Goal: Transaction & Acquisition: Purchase product/service

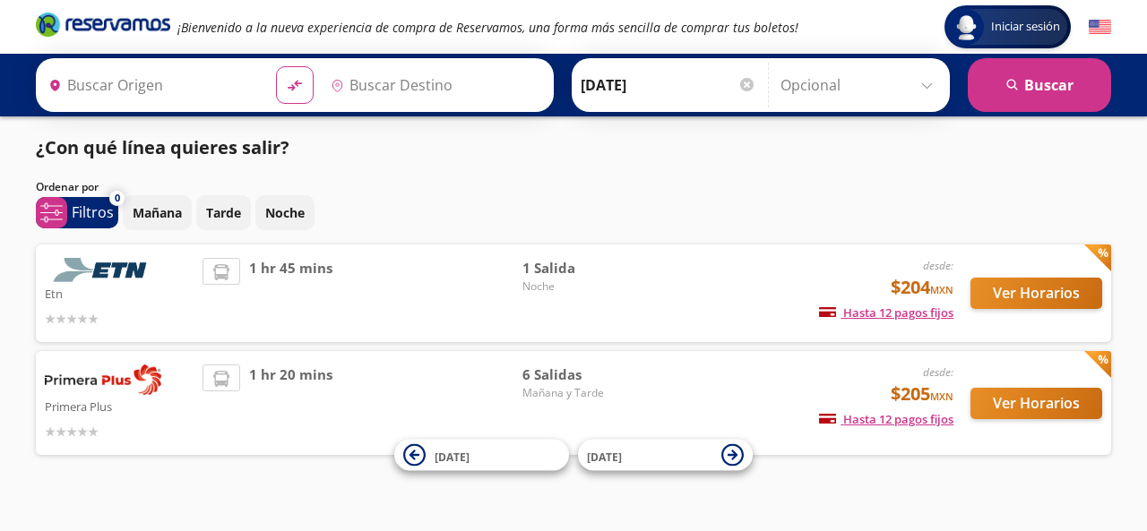
type input "[GEOGRAPHIC_DATA], [GEOGRAPHIC_DATA]"
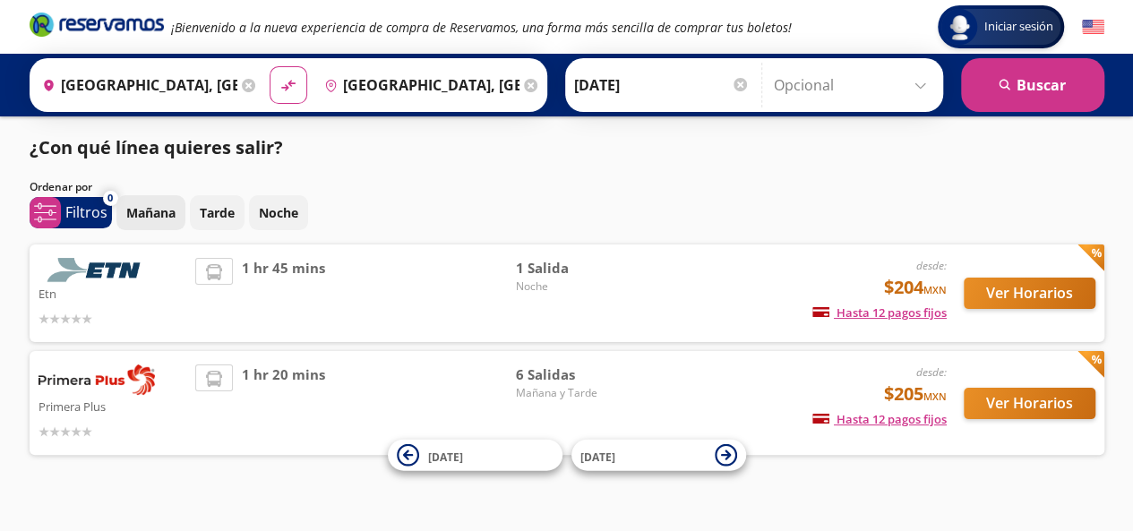
click at [142, 204] on p "Mañana" at bounding box center [150, 212] width 49 height 19
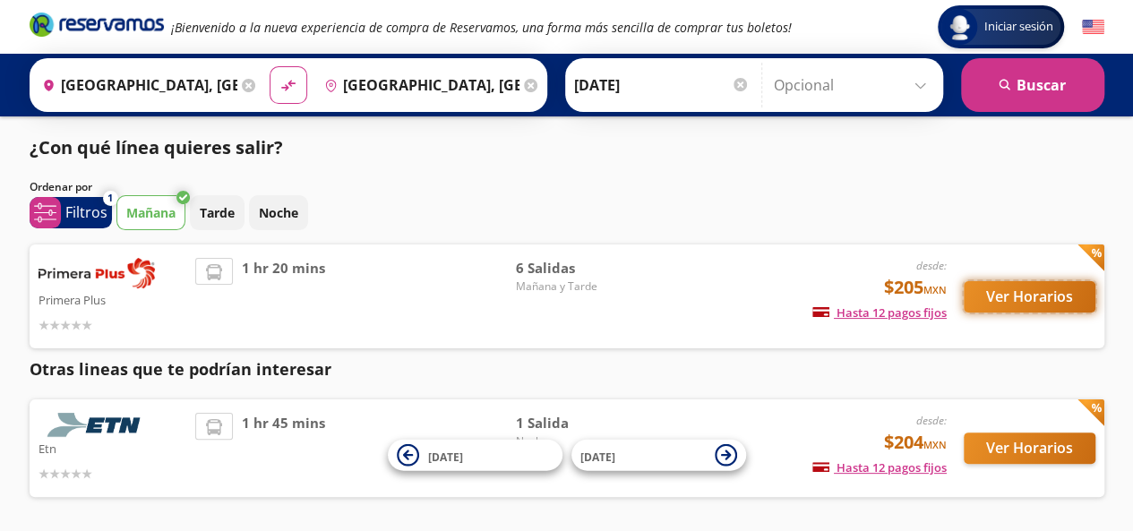
click at [994, 302] on button "Ver Horarios" at bounding box center [1030, 296] width 132 height 31
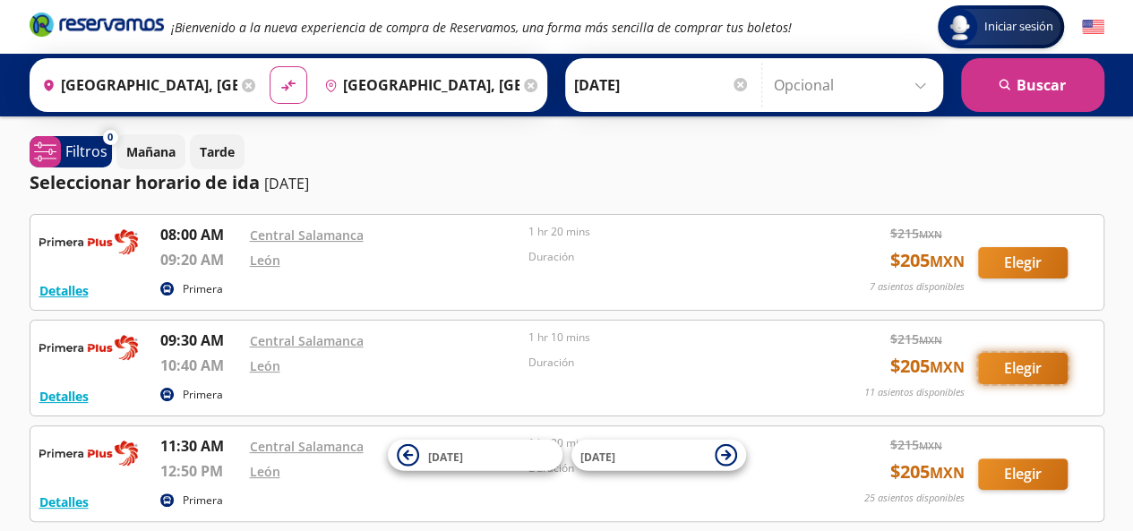
click at [1016, 354] on button "Elegir" at bounding box center [1023, 368] width 90 height 31
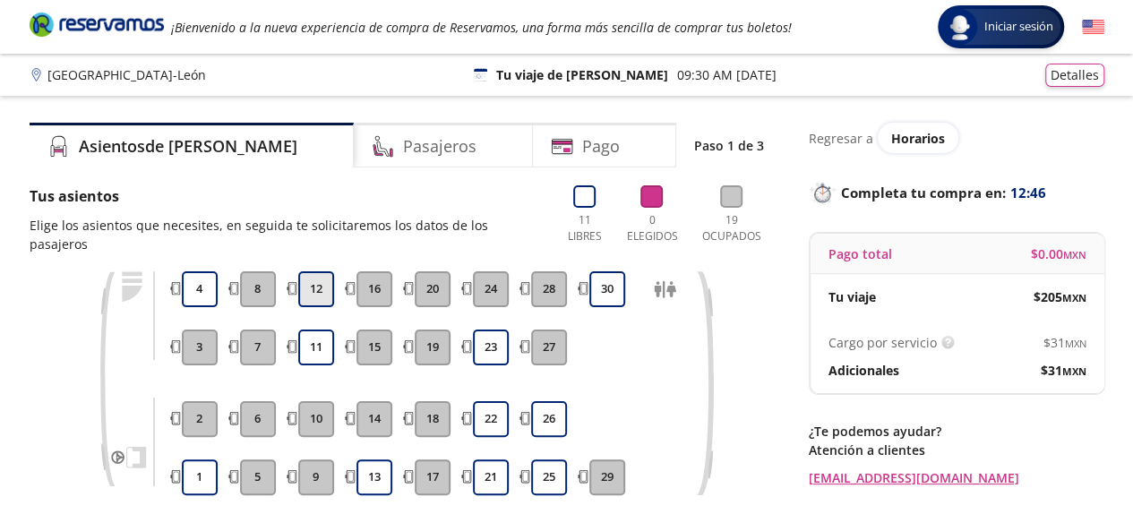
click at [314, 277] on button "12" at bounding box center [316, 289] width 36 height 36
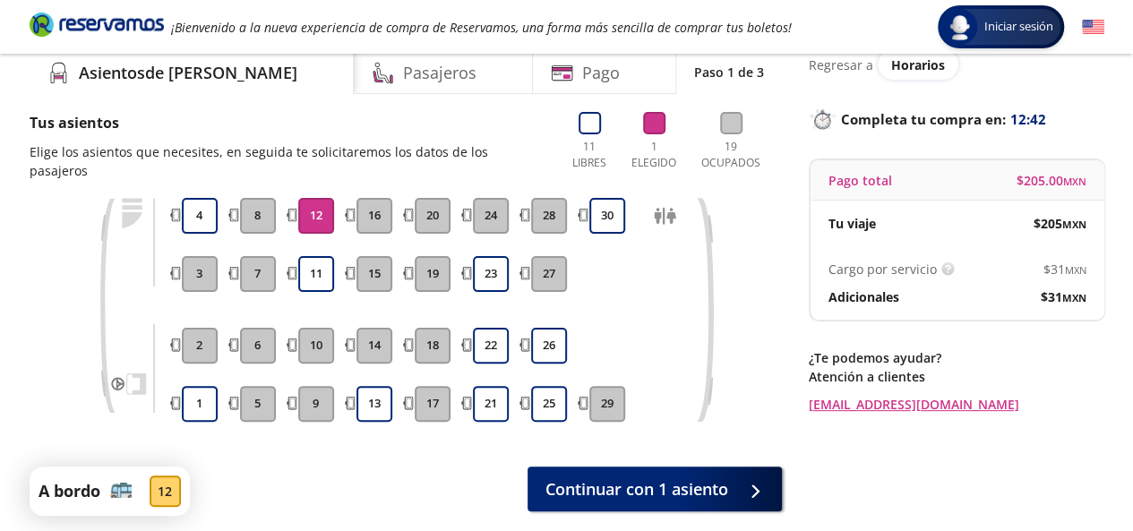
scroll to position [90, 0]
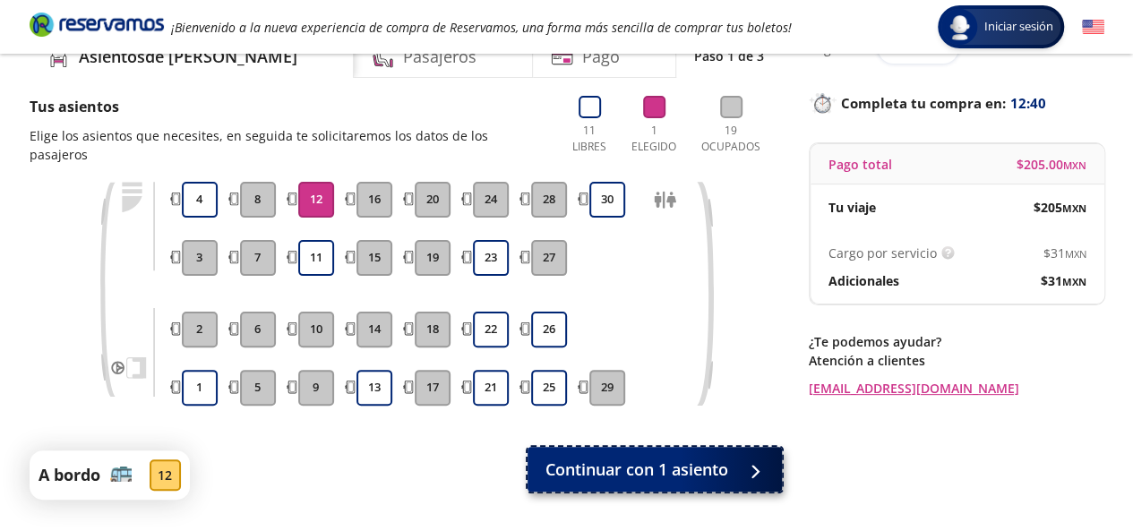
click at [691, 458] on span "Continuar con 1 asiento" at bounding box center [637, 470] width 183 height 24
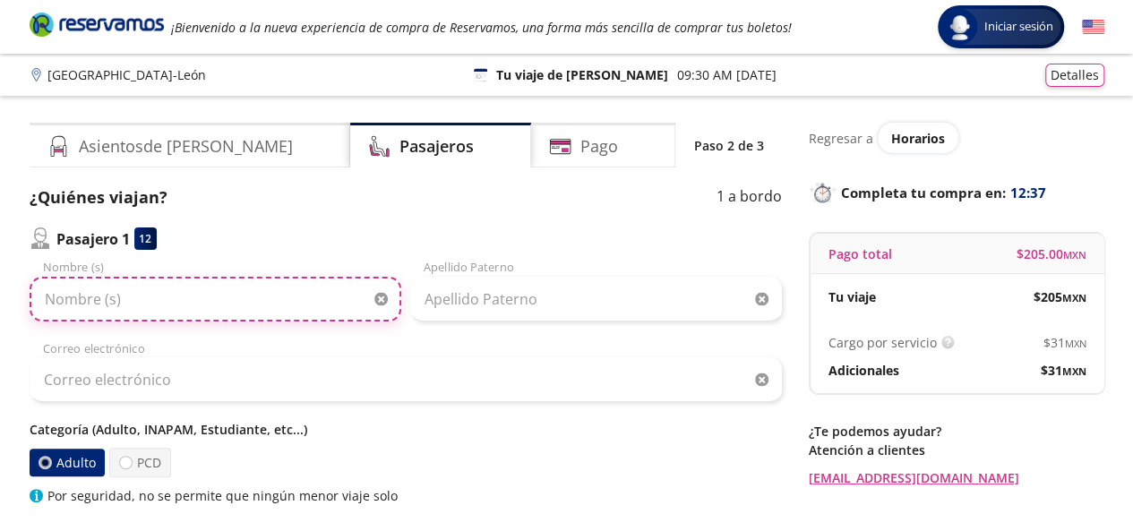
click at [283, 302] on input "Nombre (s)" at bounding box center [216, 299] width 372 height 45
type input "[PERSON_NAME]"
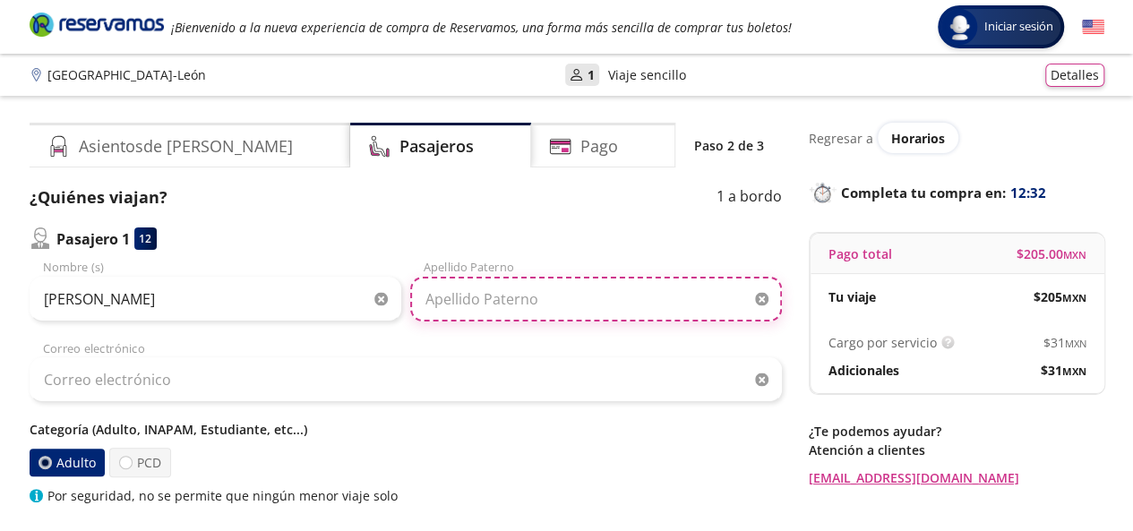
click at [445, 304] on input "Apellido Paterno" at bounding box center [596, 299] width 372 height 45
type input "[PERSON_NAME]"
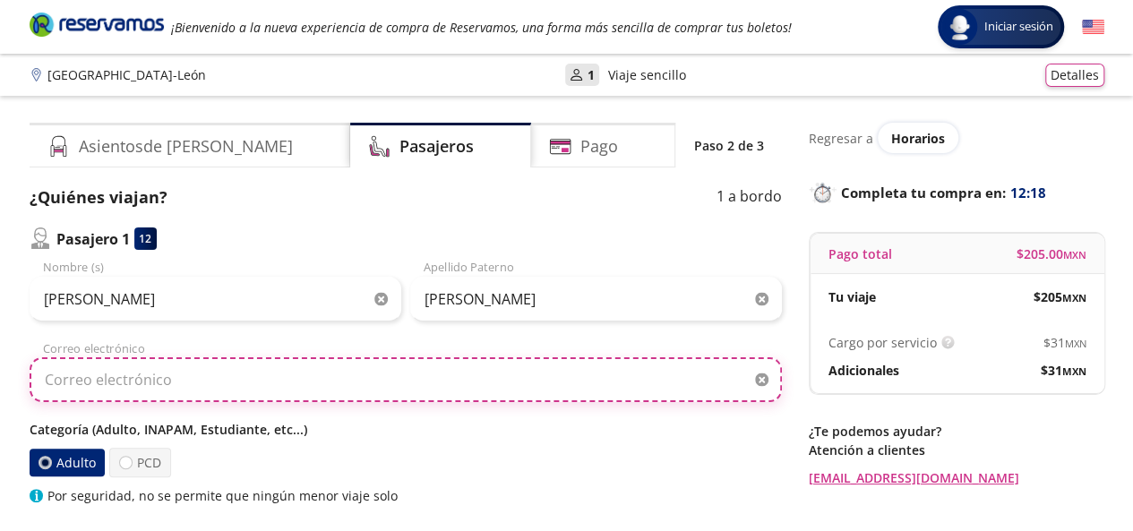
click at [161, 392] on input "Correo electrónico" at bounding box center [406, 379] width 753 height 45
type input "[EMAIL_ADDRESS][DOMAIN_NAME]"
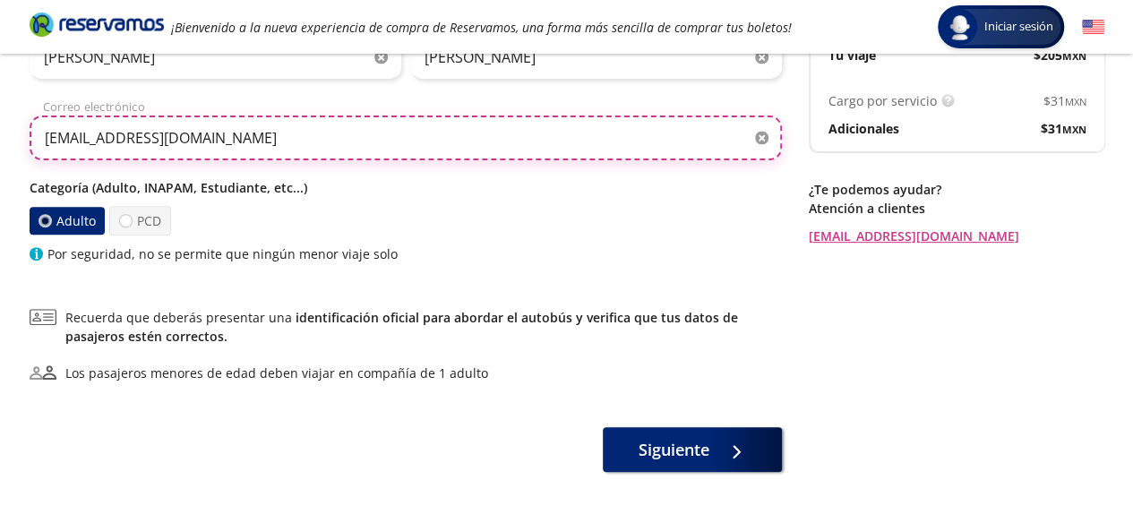
scroll to position [269, 0]
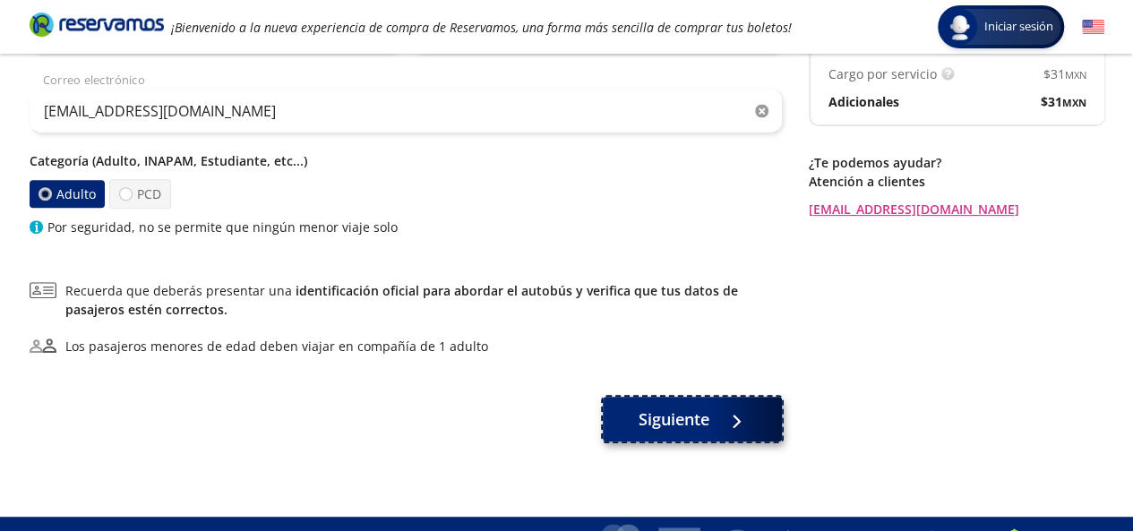
click at [661, 418] on span "Siguiente" at bounding box center [674, 420] width 71 height 24
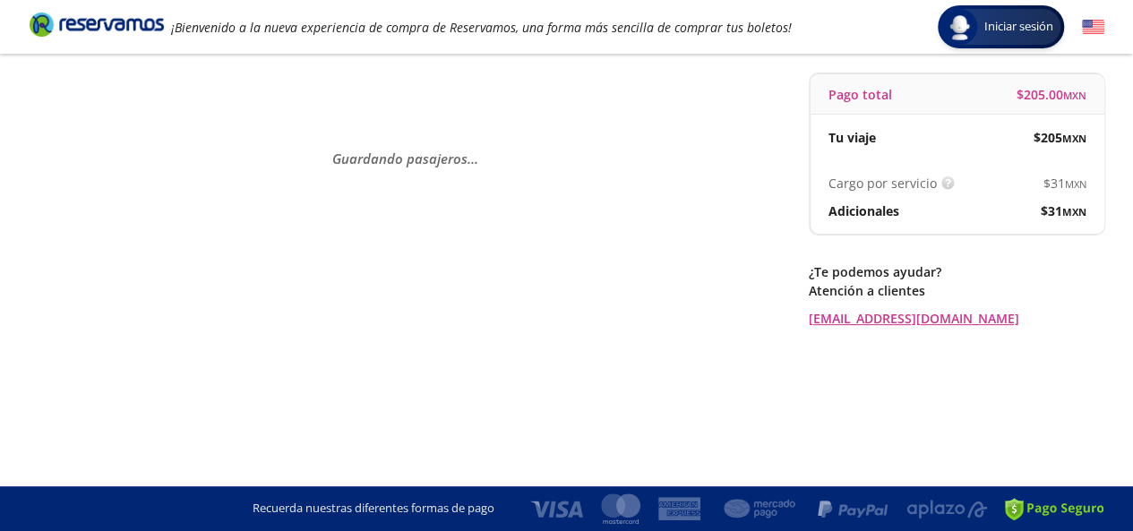
scroll to position [0, 0]
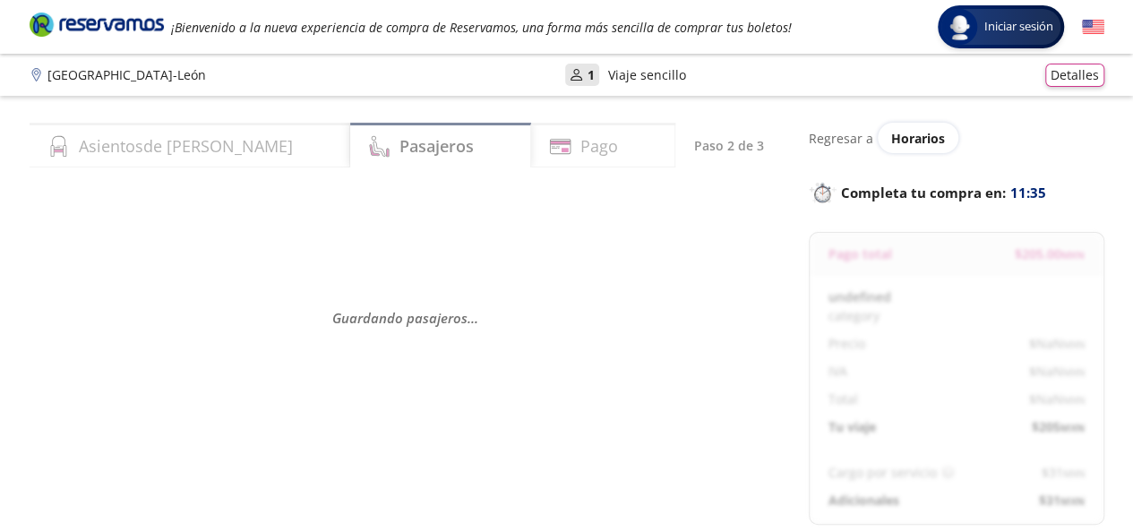
select select "MX"
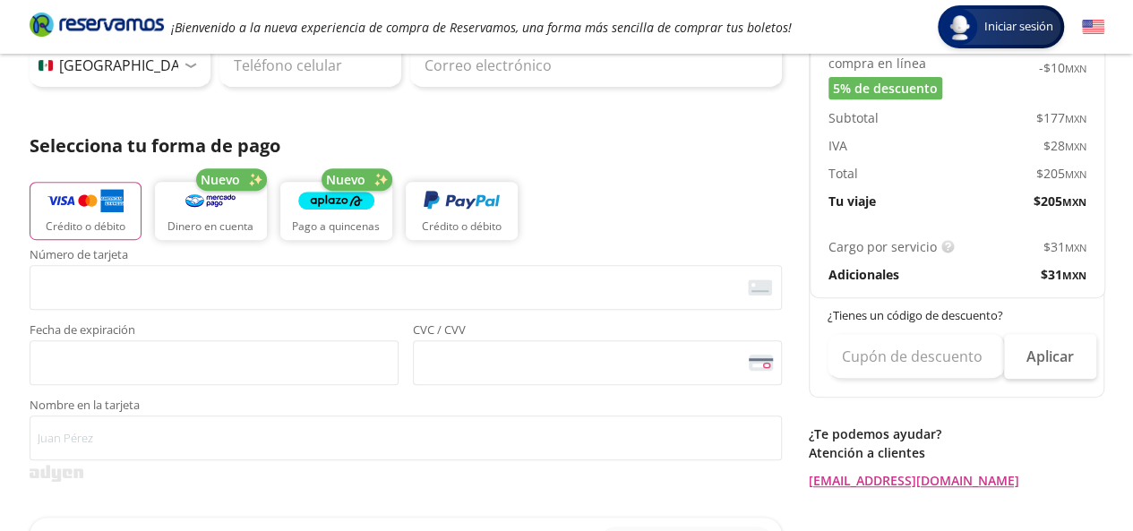
scroll to position [358, 0]
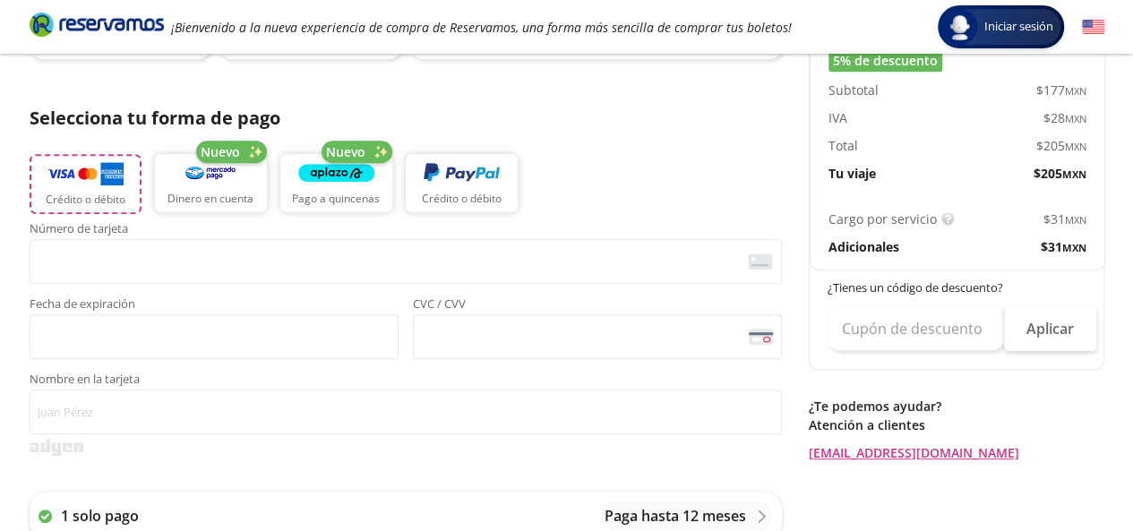
click at [63, 173] on img "button" at bounding box center [85, 173] width 76 height 27
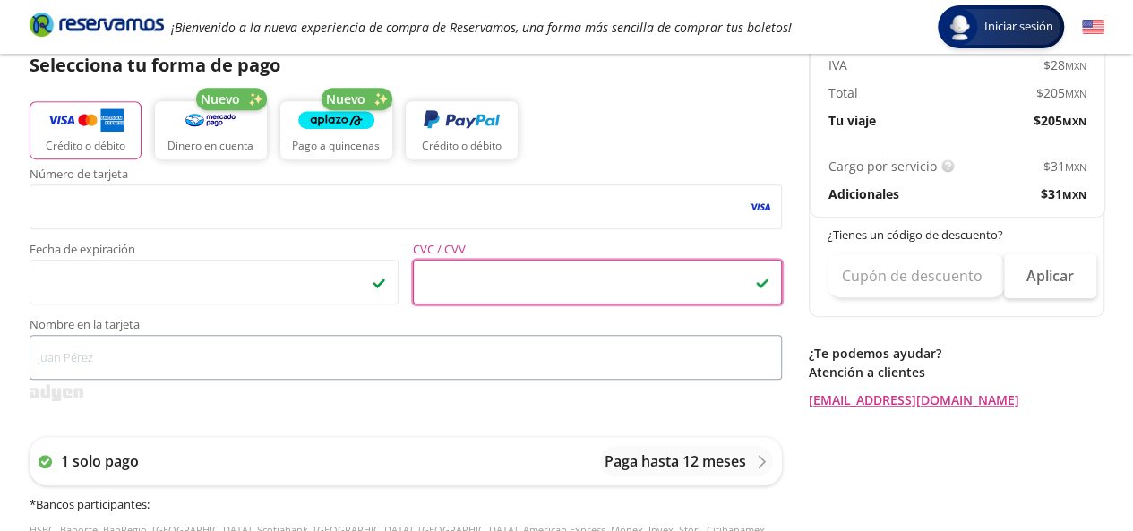
scroll to position [448, 0]
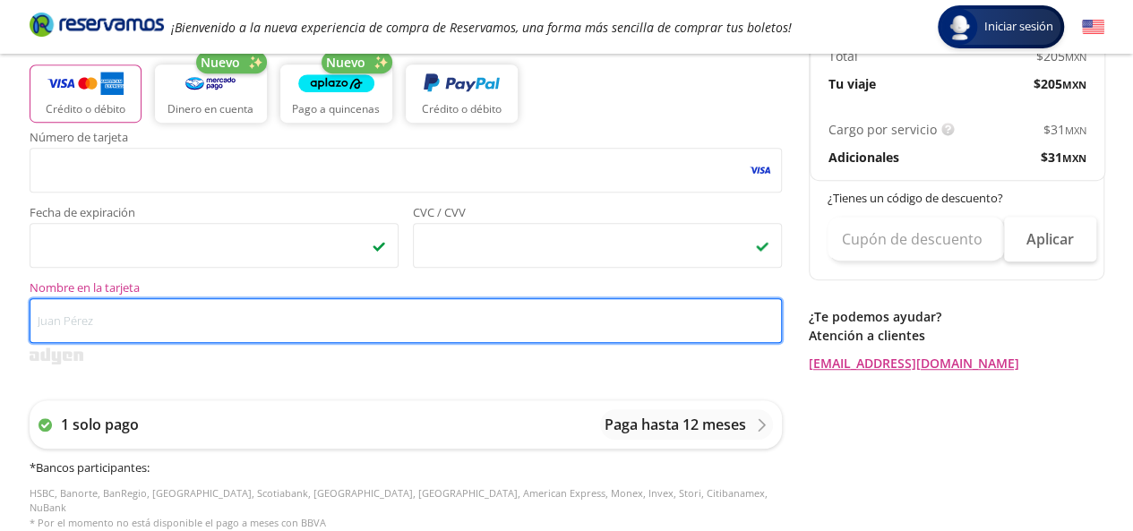
click at [290, 340] on input "Nombre en la tarjeta" at bounding box center [406, 320] width 753 height 45
type input "m"
type input "[PERSON_NAME] [PERSON_NAME]"
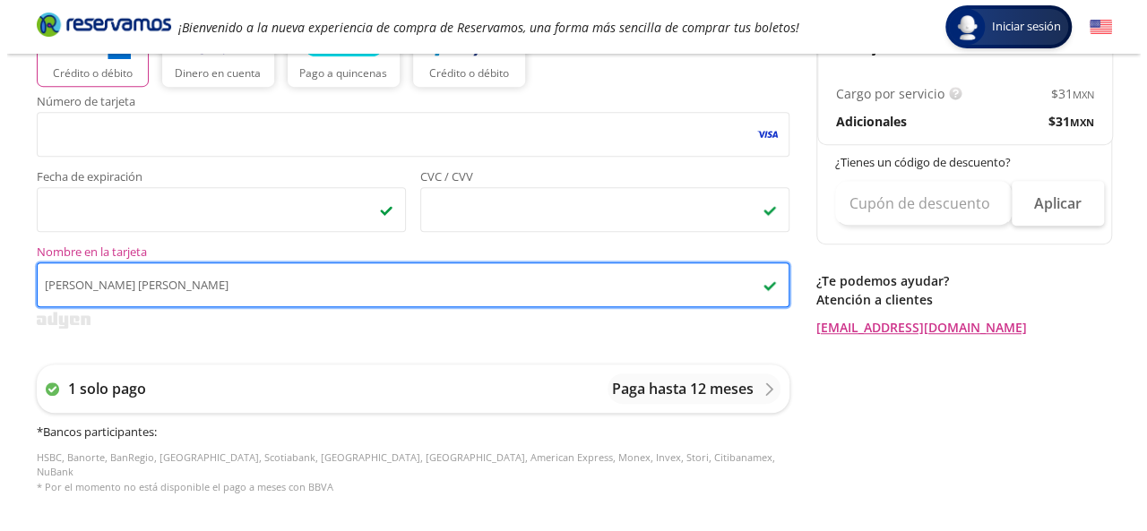
scroll to position [538, 0]
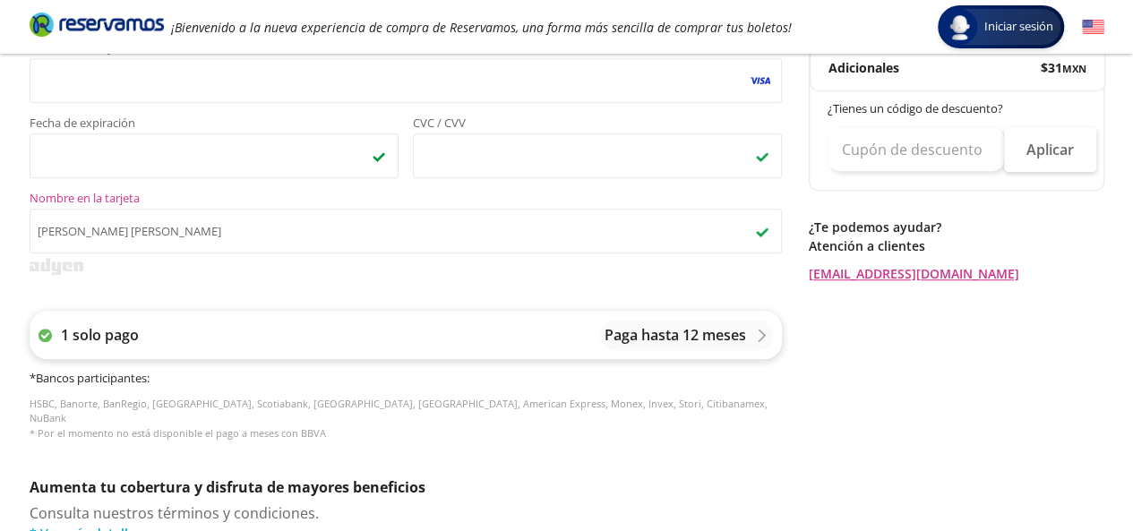
click at [664, 332] on p "Paga hasta 12 meses" at bounding box center [676, 335] width 142 height 22
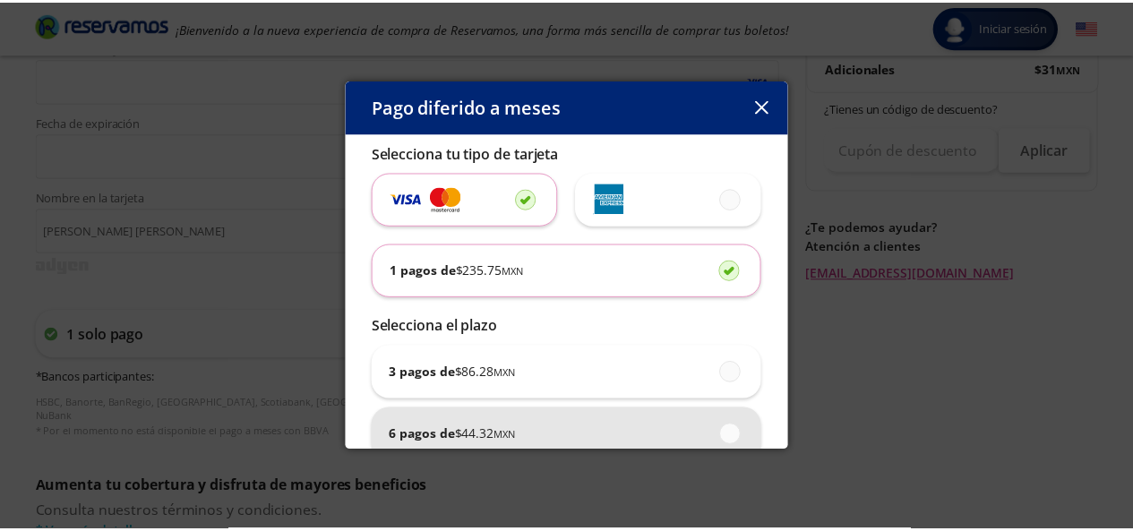
scroll to position [90, 0]
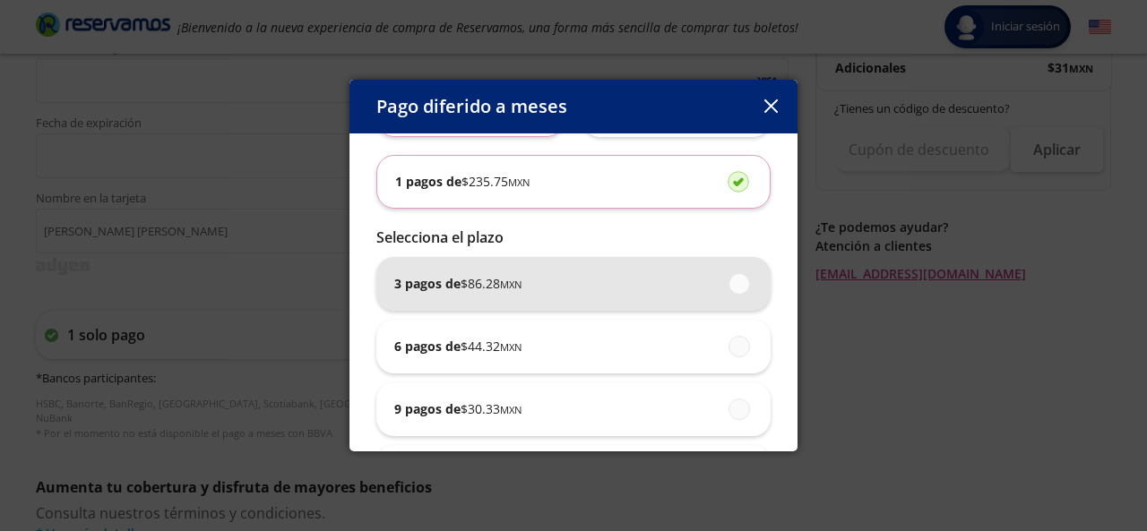
click at [434, 284] on p "3 pagos de $ 86.28 MXN" at bounding box center [457, 283] width 127 height 19
click at [728, 284] on input "3 pagos de $ 86.28 MXN" at bounding box center [734, 284] width 12 height 12
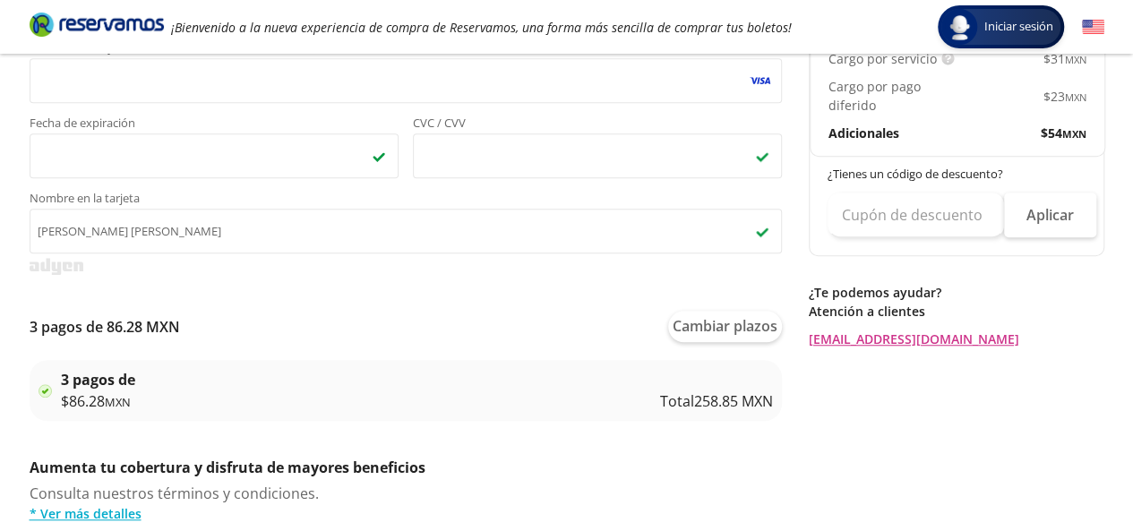
click at [439, 386] on div "3 pagos de $ 86.28 MXN Total 258.85 MXN" at bounding box center [417, 390] width 712 height 43
click at [683, 331] on button "Cambiar plazos" at bounding box center [725, 326] width 114 height 31
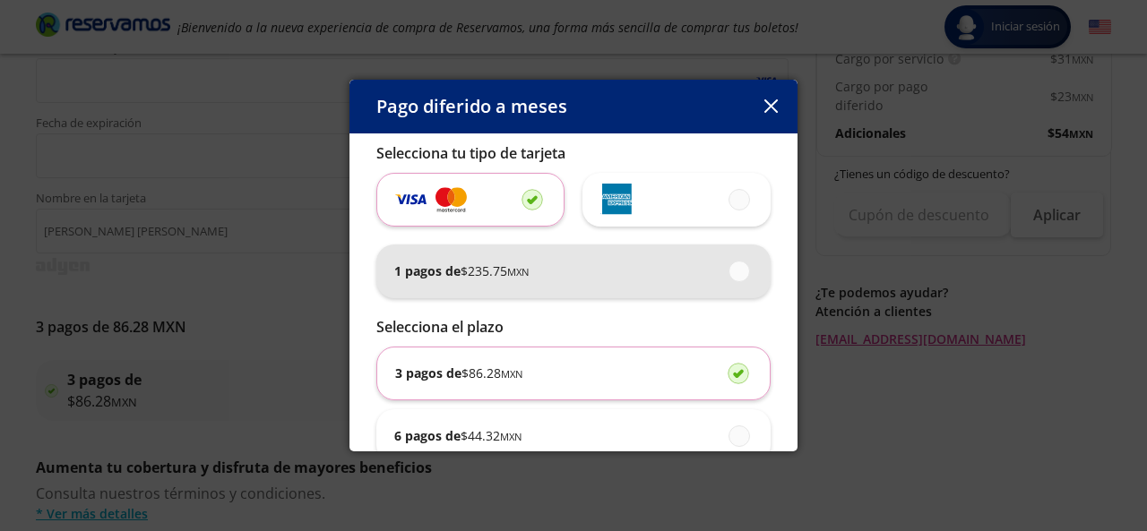
click at [740, 267] on span at bounding box center [740, 272] width 0 height 20
click at [728, 267] on input "1 pagos de $ 235.75 MXN" at bounding box center [734, 271] width 12 height 12
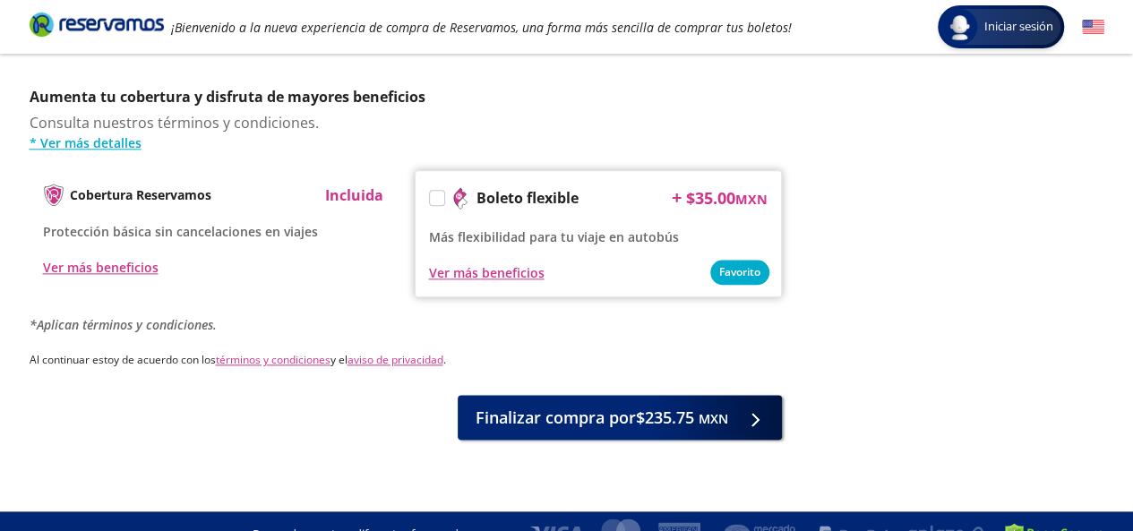
scroll to position [937, 0]
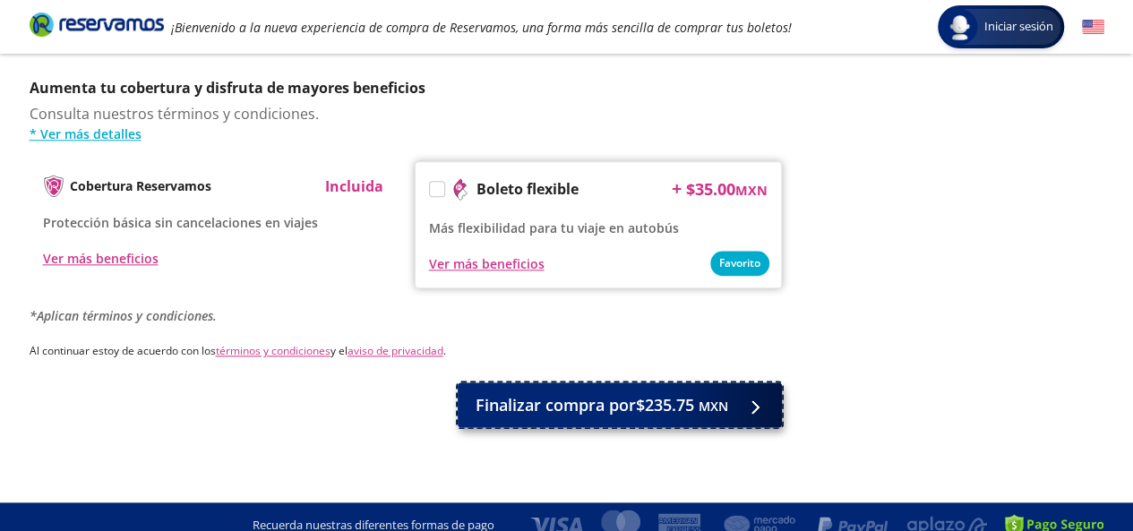
click at [670, 393] on span "Finalizar compra por $235.75 MXN" at bounding box center [602, 405] width 253 height 24
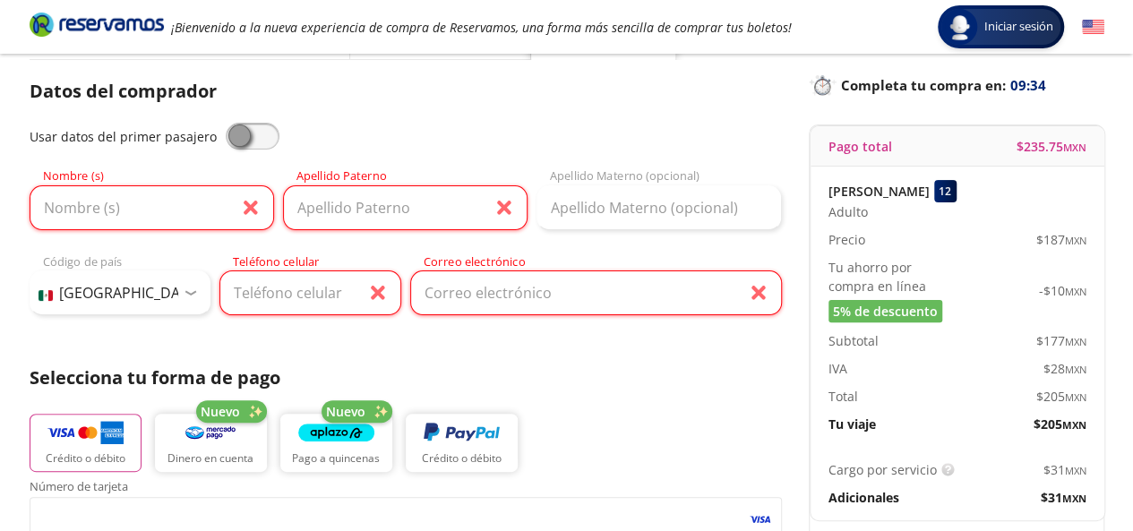
scroll to position [20, 0]
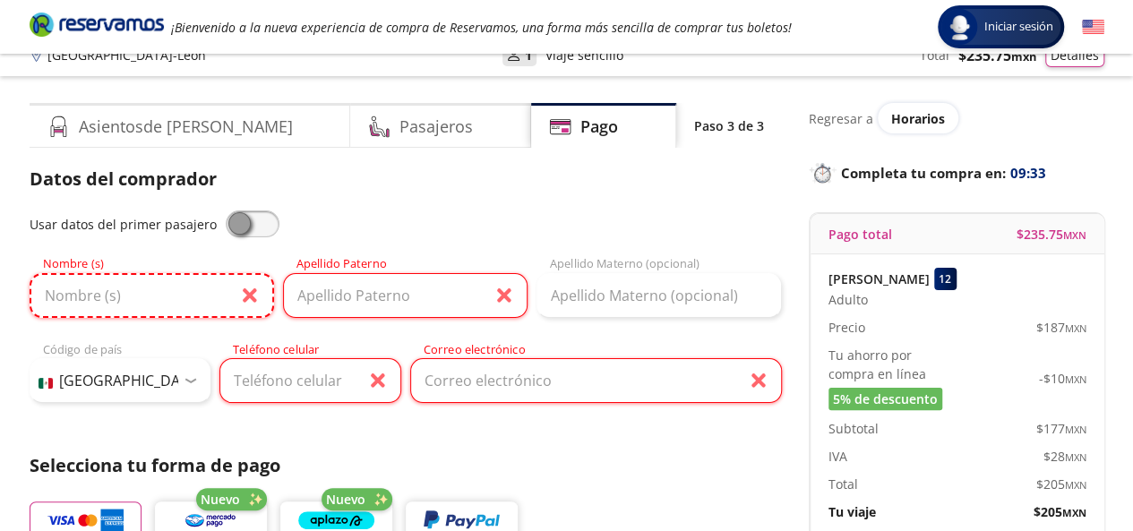
click at [168, 302] on input "Nombre (s)" at bounding box center [152, 295] width 245 height 45
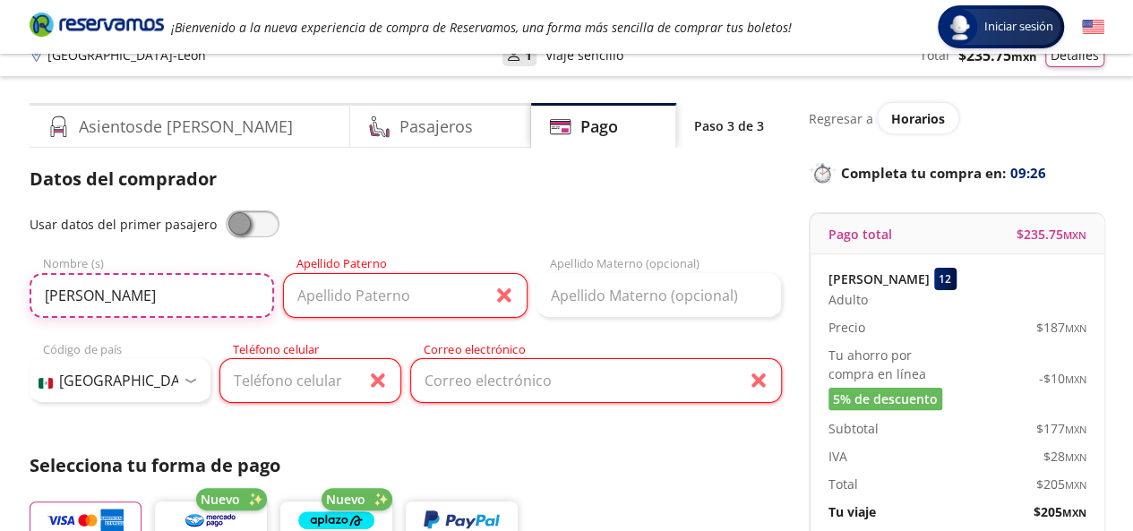
type input "[PERSON_NAME]"
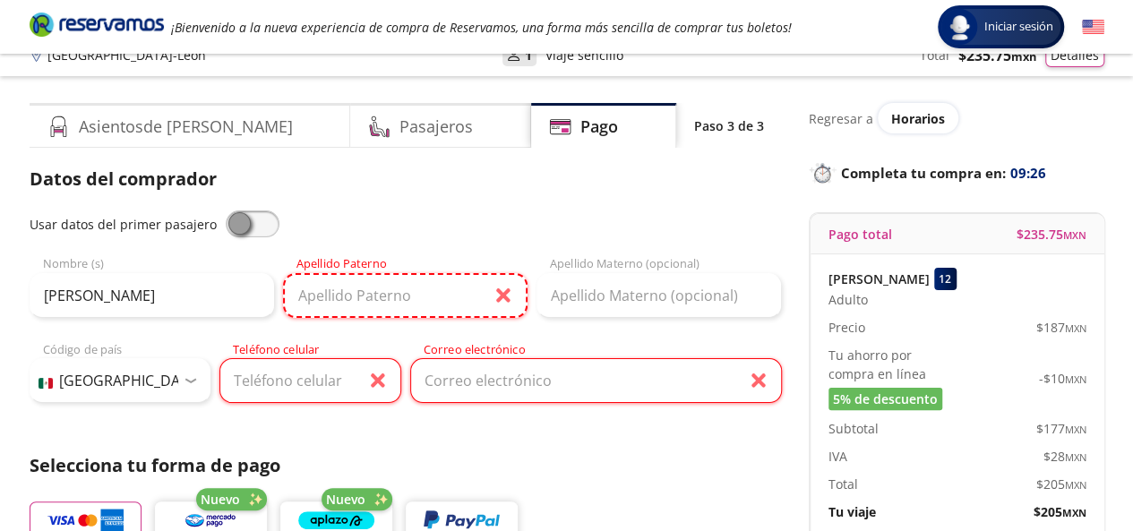
click at [330, 302] on input "Apellido Paterno" at bounding box center [405, 295] width 245 height 45
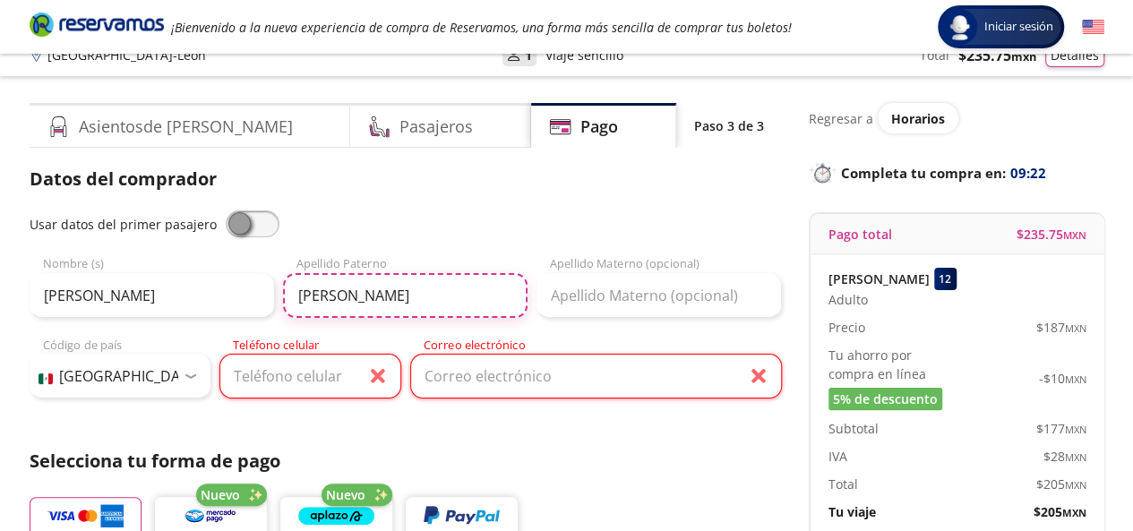
type input "[PERSON_NAME]"
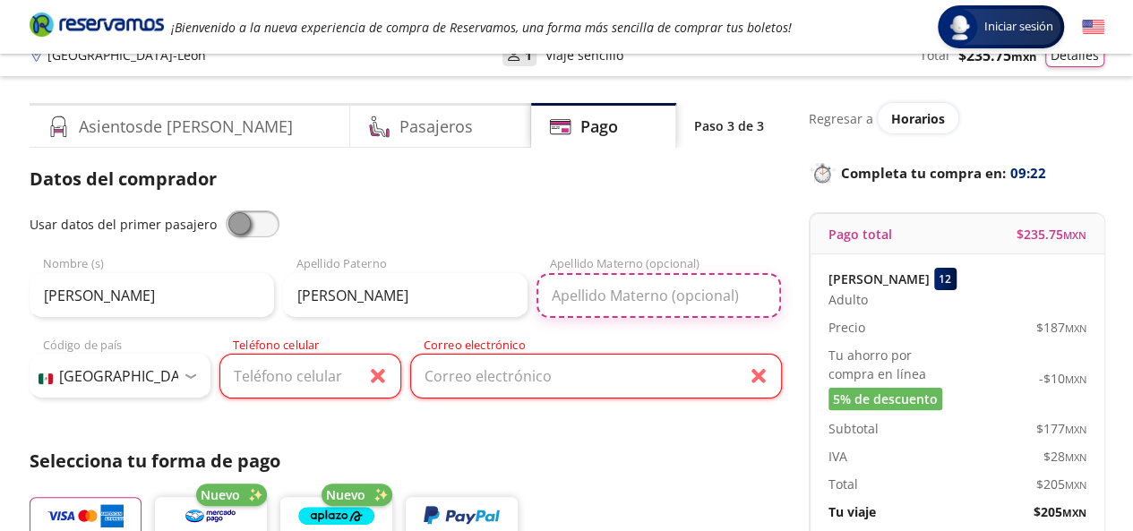
click at [607, 293] on input "Apellido Materno (opcional)" at bounding box center [659, 295] width 245 height 45
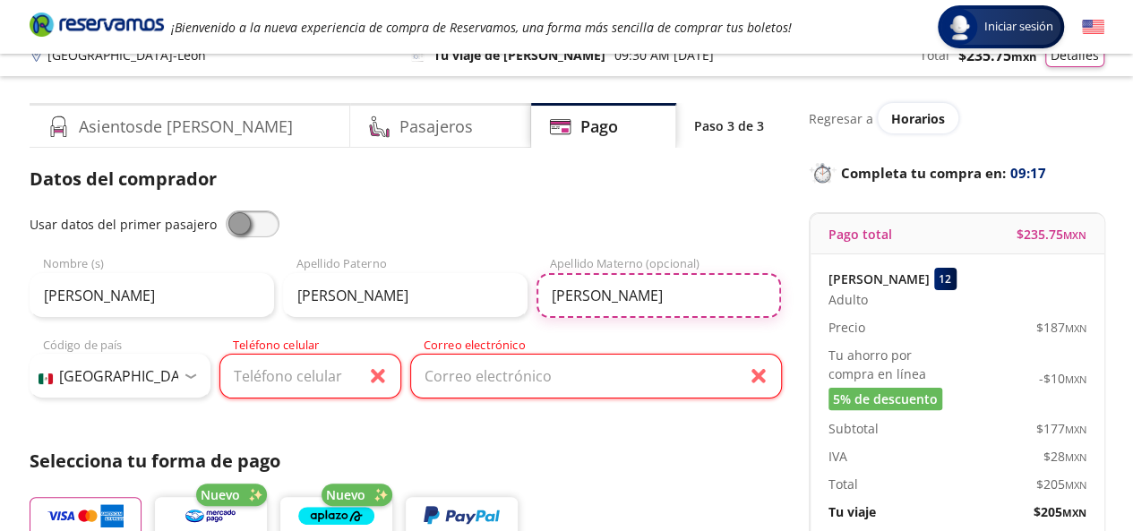
type input "[PERSON_NAME]"
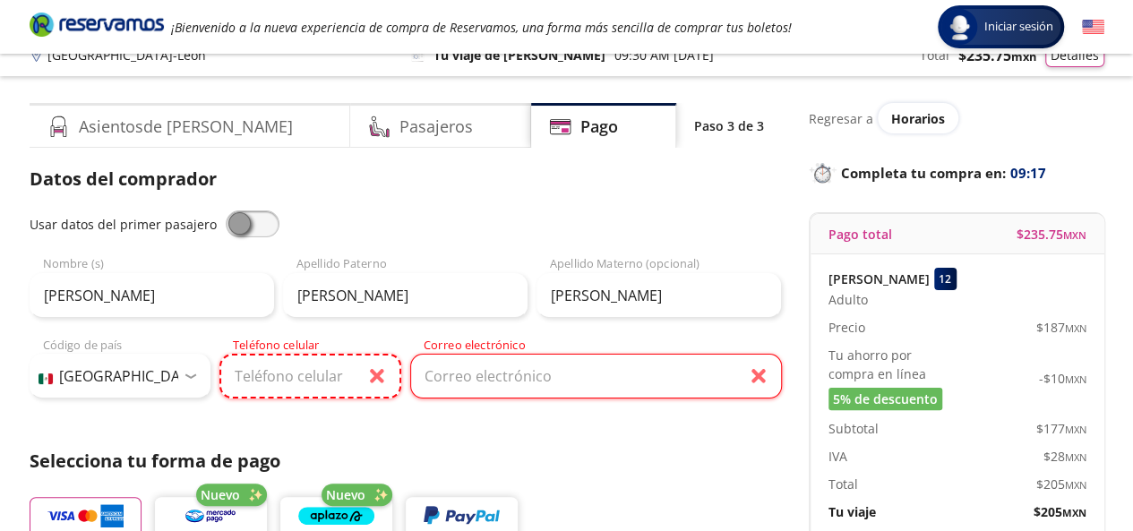
click at [308, 384] on input "Teléfono celular" at bounding box center [310, 376] width 182 height 45
type input "464 100 9445"
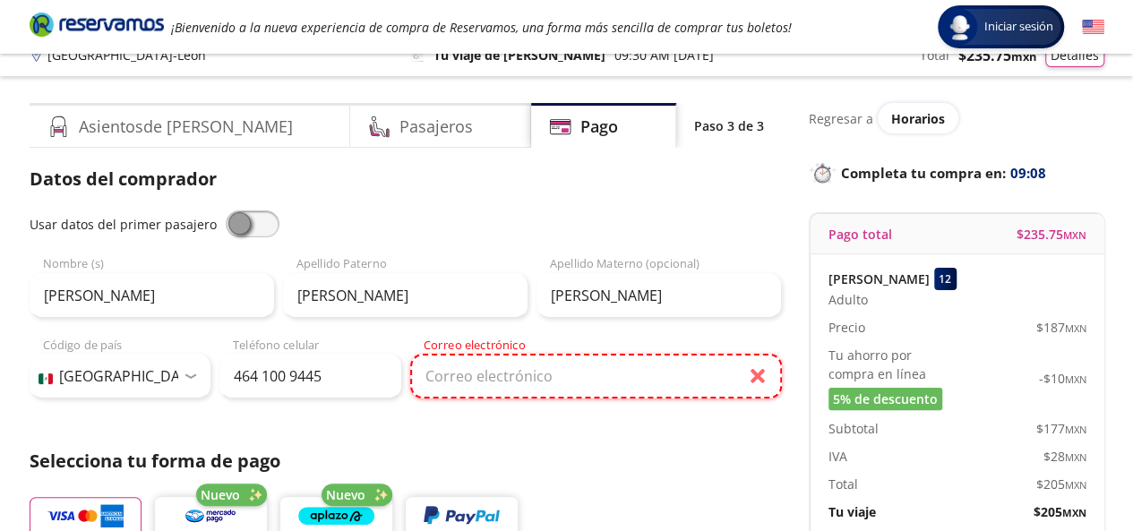
click at [529, 378] on input "Correo electrónico" at bounding box center [596, 376] width 372 height 45
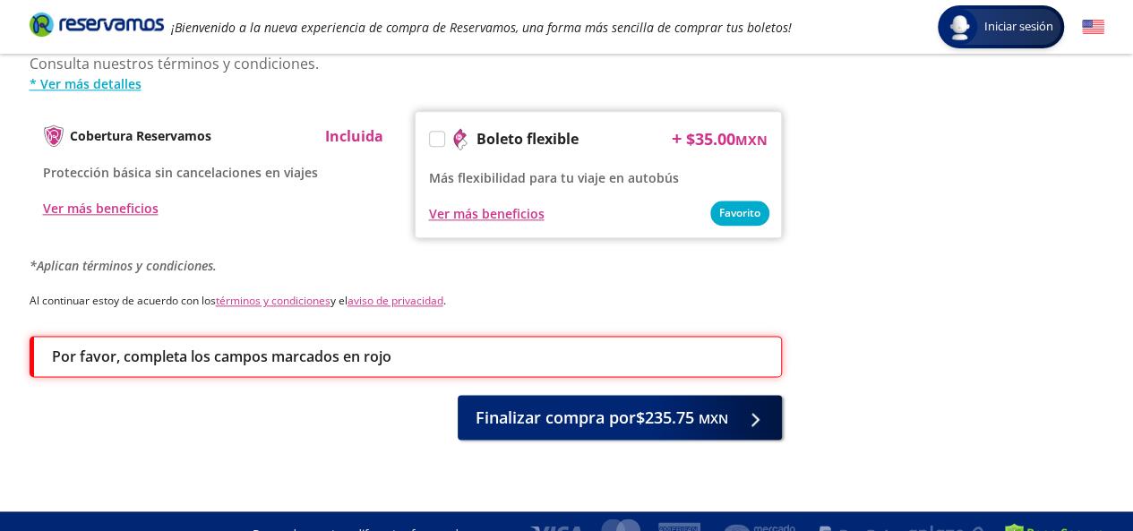
scroll to position [996, 0]
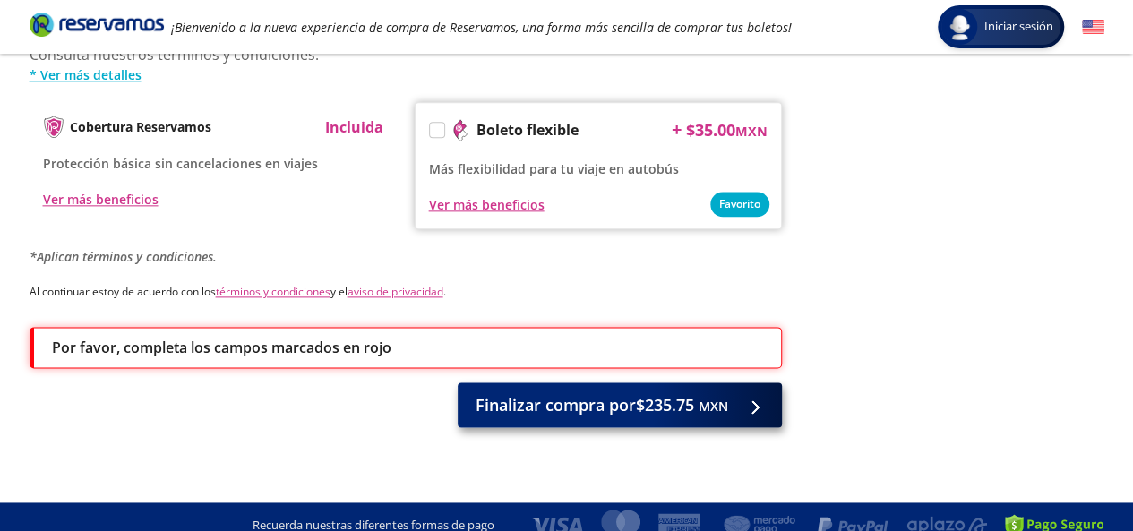
type input "[EMAIL_ADDRESS][DOMAIN_NAME]"
click at [554, 393] on span "Finalizar compra por $235.75 MXN" at bounding box center [602, 405] width 253 height 24
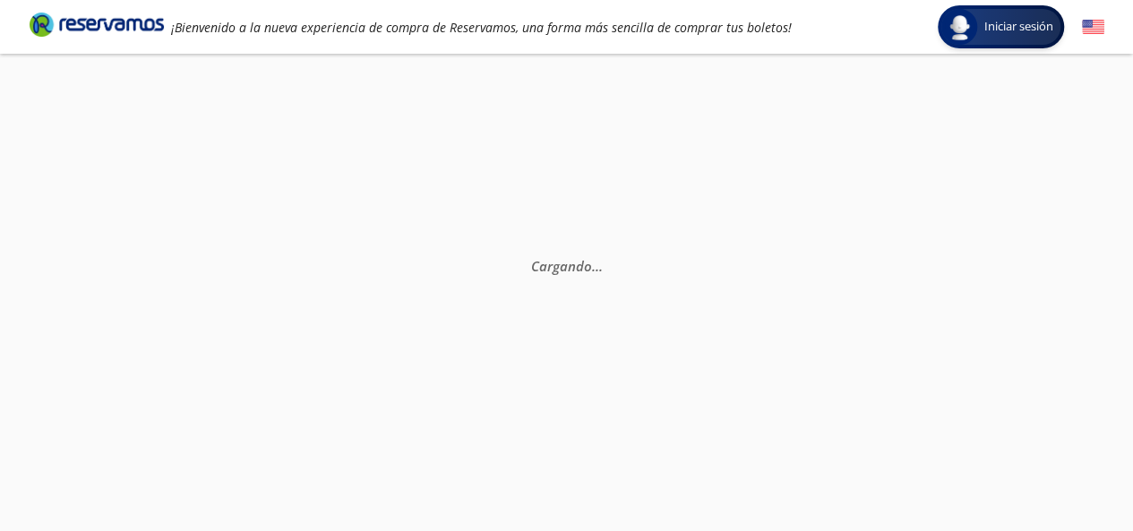
select select "MX"
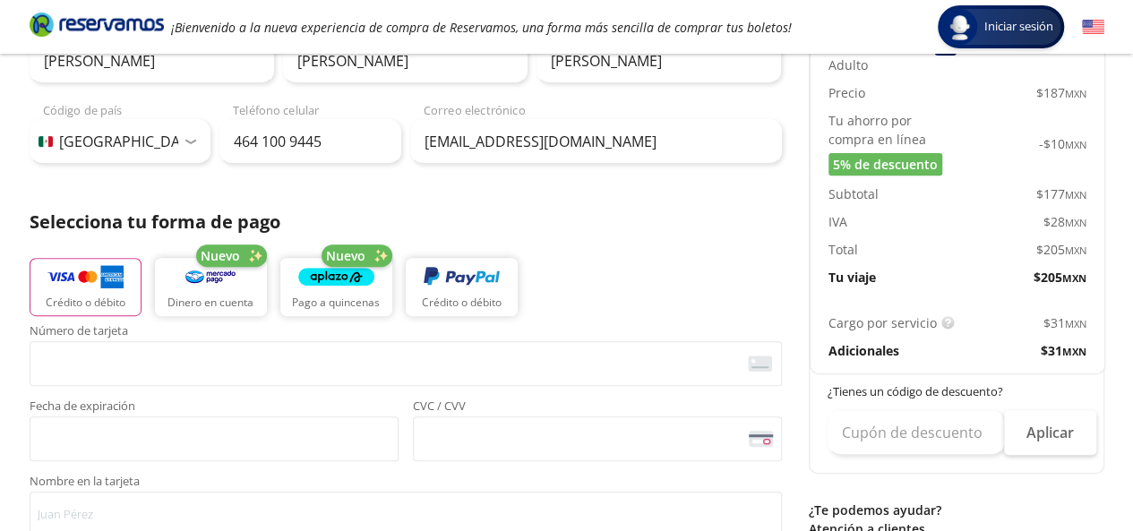
scroll to position [448, 0]
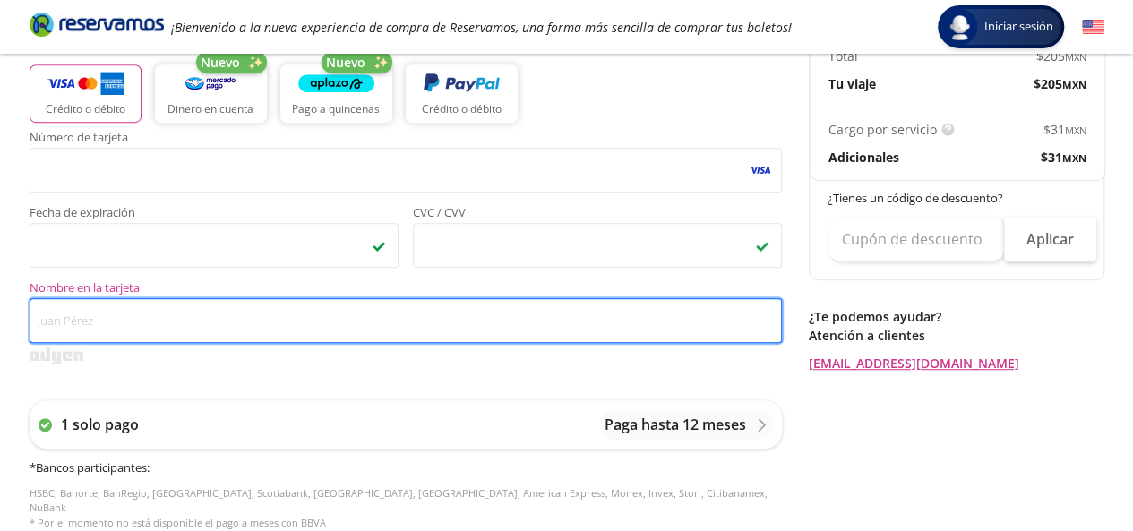
click at [200, 322] on input "Nombre en la tarjeta" at bounding box center [406, 320] width 753 height 45
click at [200, 322] on input "M" at bounding box center [406, 320] width 753 height 45
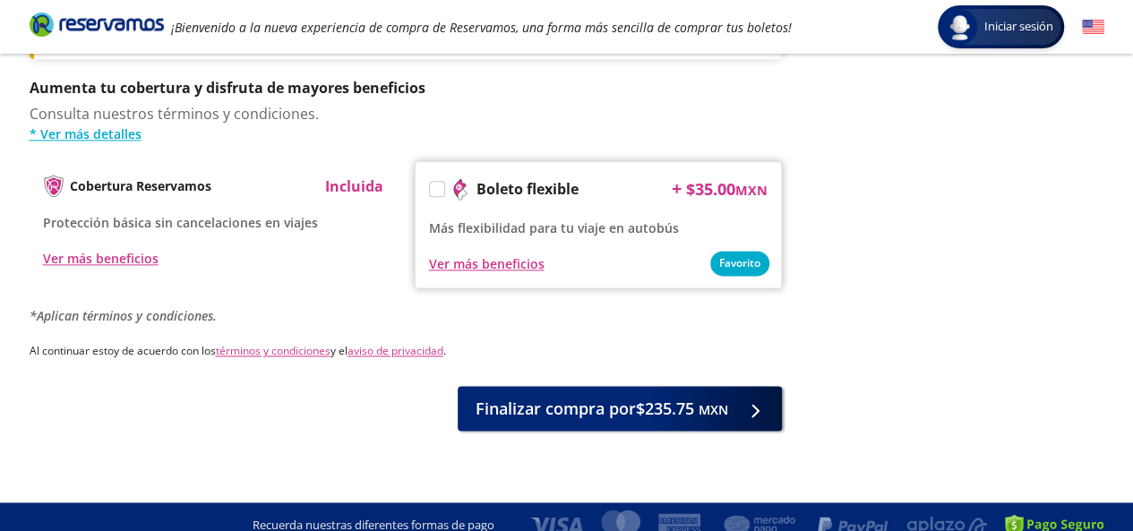
scroll to position [1037, 0]
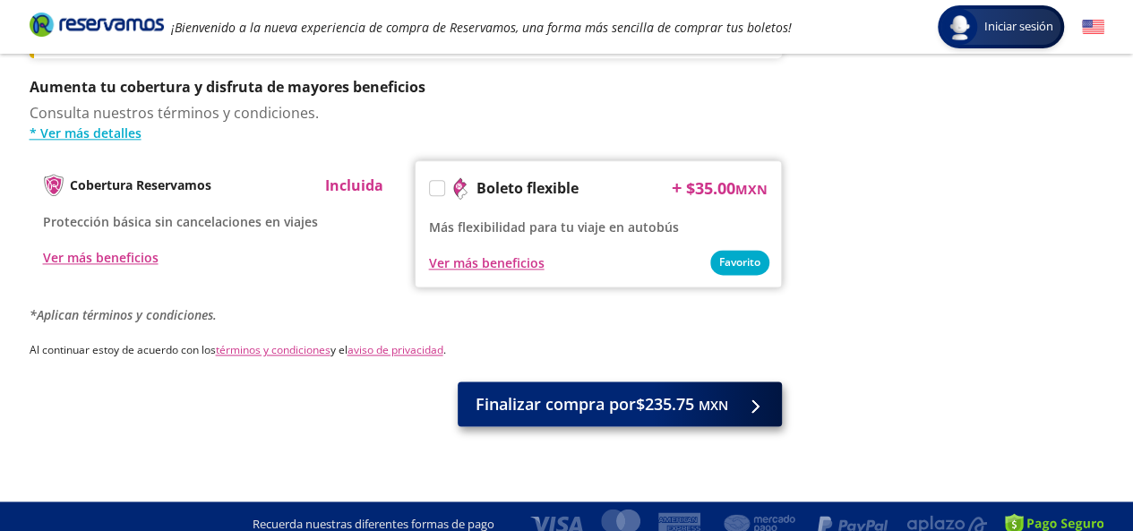
type input "[PERSON_NAME] [PERSON_NAME]"
click at [701, 397] on small "MXN" at bounding box center [714, 405] width 30 height 17
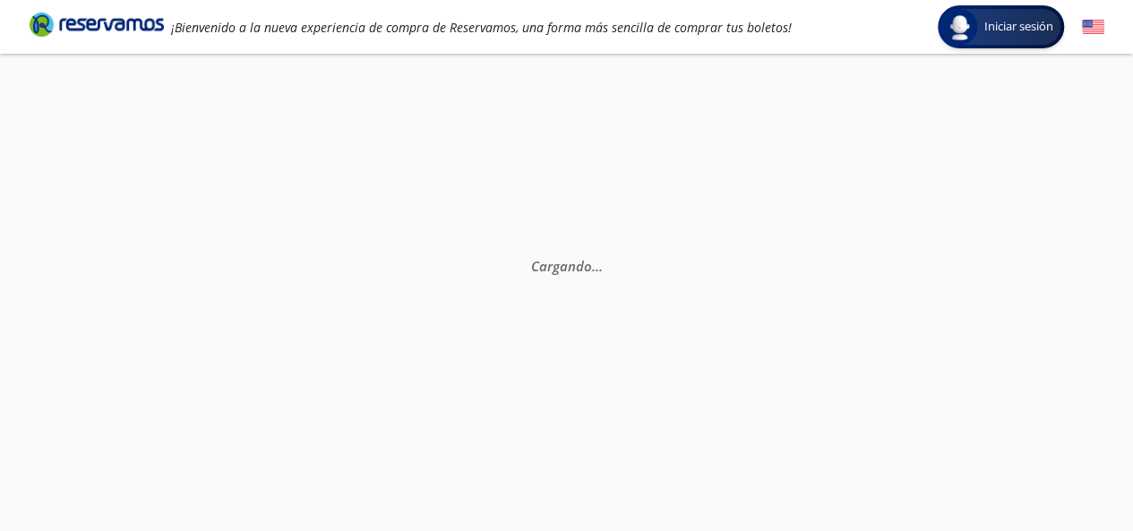
scroll to position [0, 0]
select select "MX"
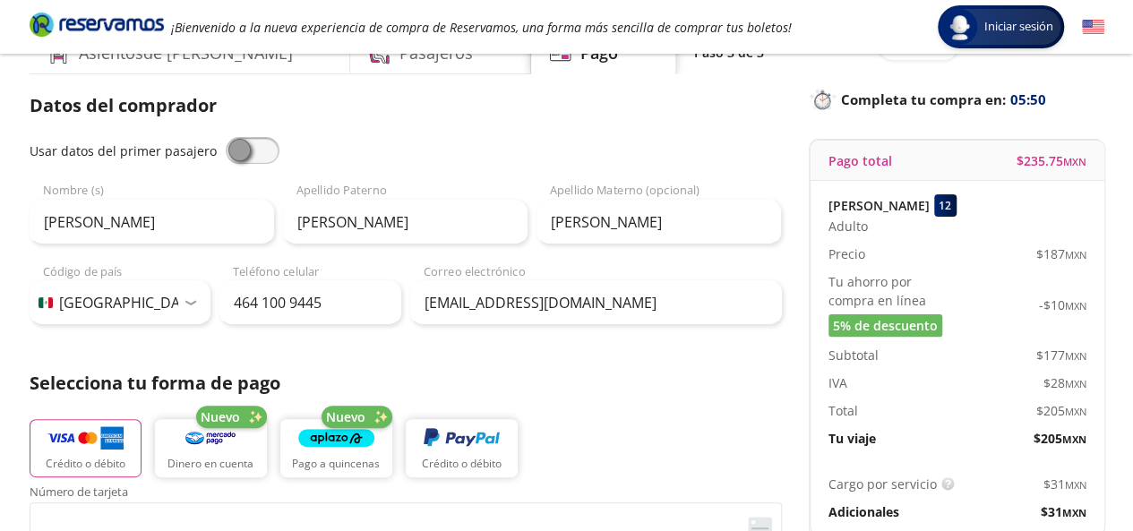
scroll to position [179, 0]
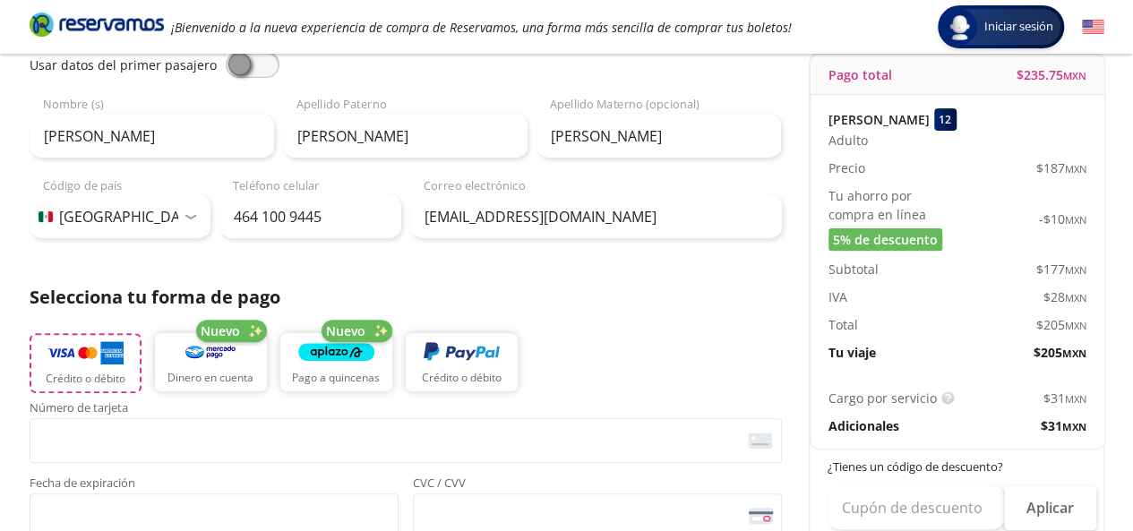
click at [43, 350] on button "Crédito o débito" at bounding box center [86, 363] width 112 height 60
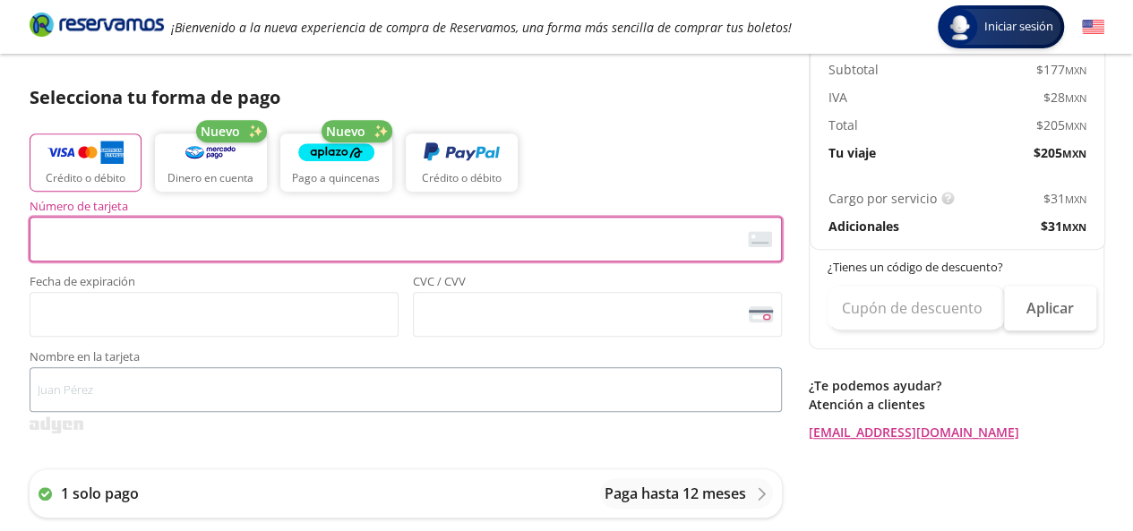
scroll to position [358, 0]
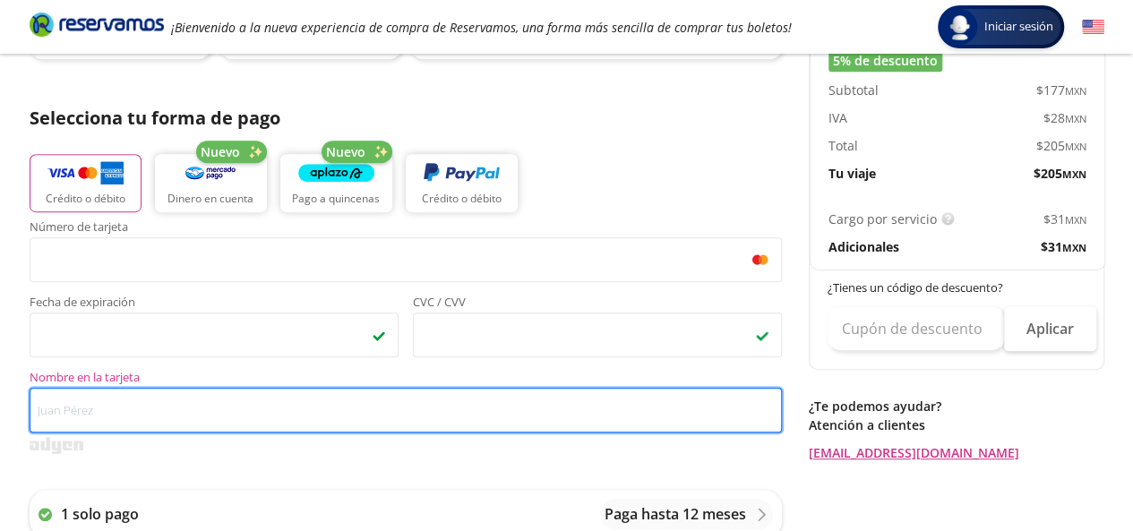
click at [157, 421] on input "Nombre en la tarjeta" at bounding box center [406, 410] width 753 height 45
type input "m"
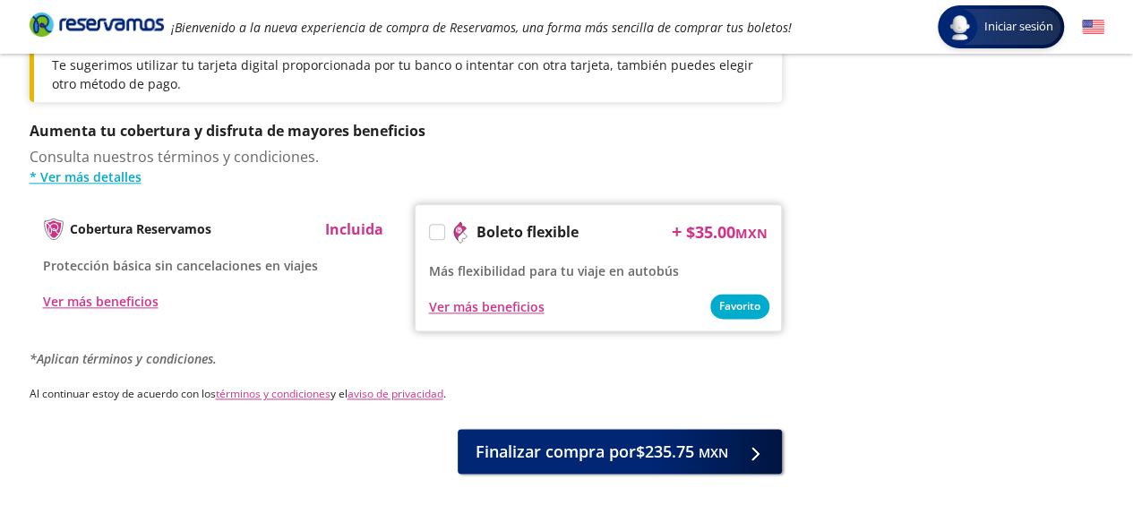
scroll to position [1037, 0]
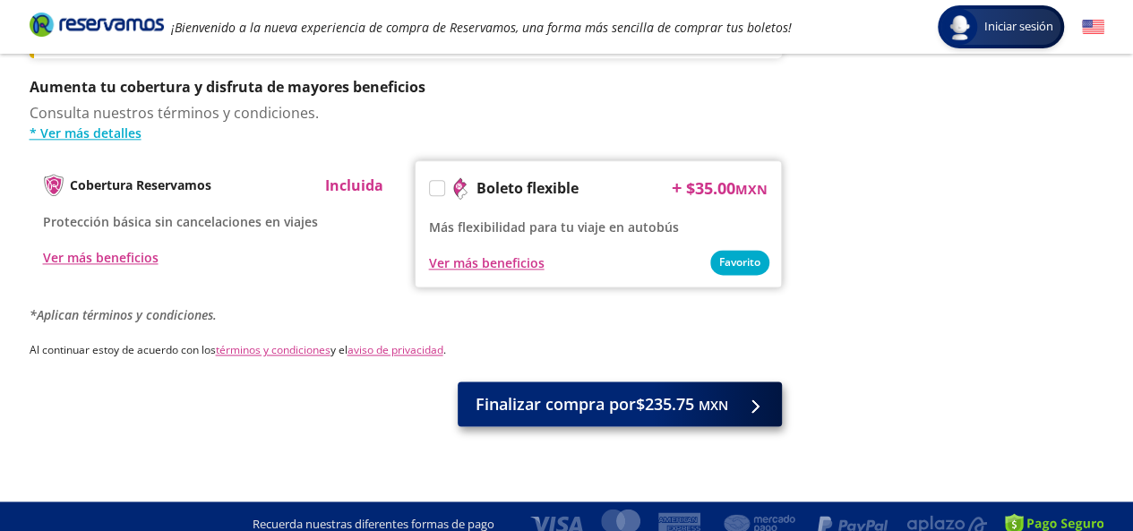
type input "[PERSON_NAME] [PERSON_NAME]"
click at [597, 392] on span "Finalizar compra por $235.75 MXN" at bounding box center [602, 404] width 253 height 24
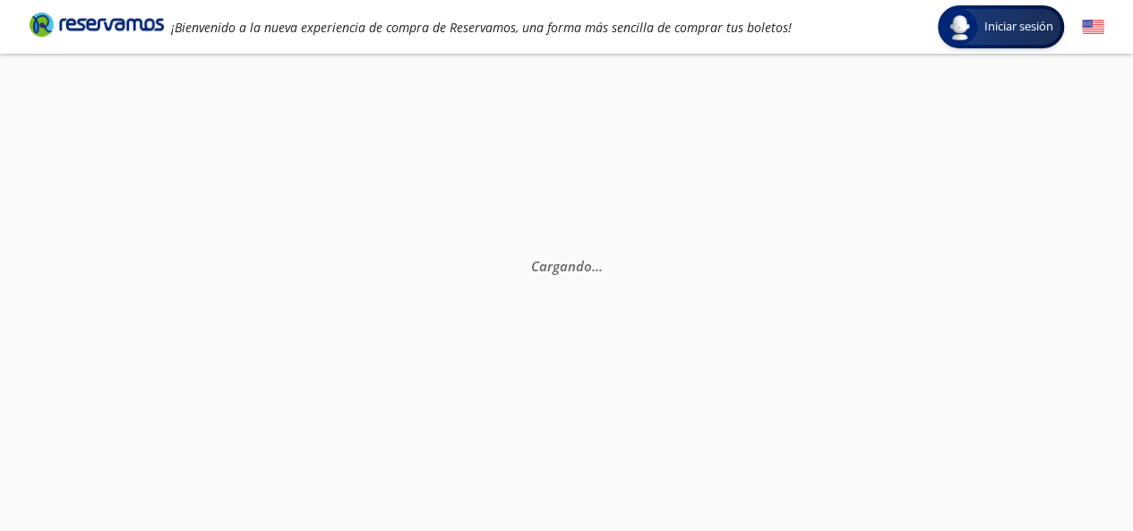
scroll to position [0, 0]
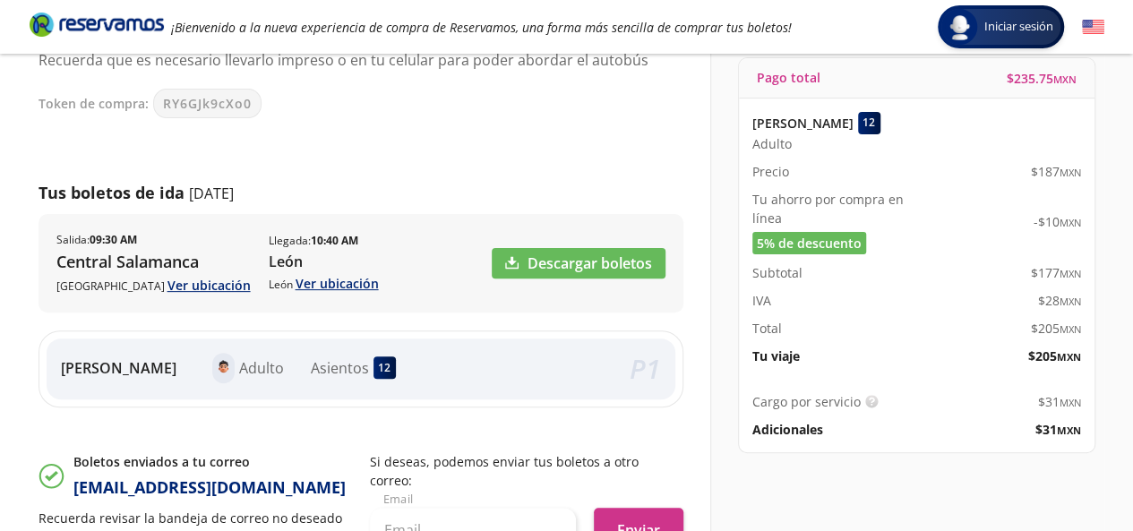
scroll to position [179, 0]
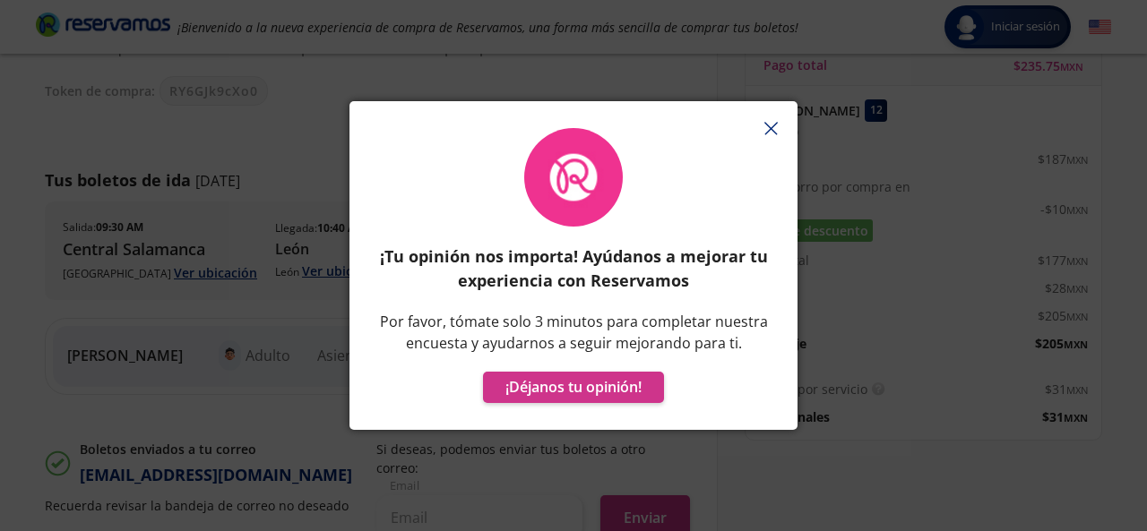
click at [767, 116] on button "button" at bounding box center [770, 128] width 27 height 27
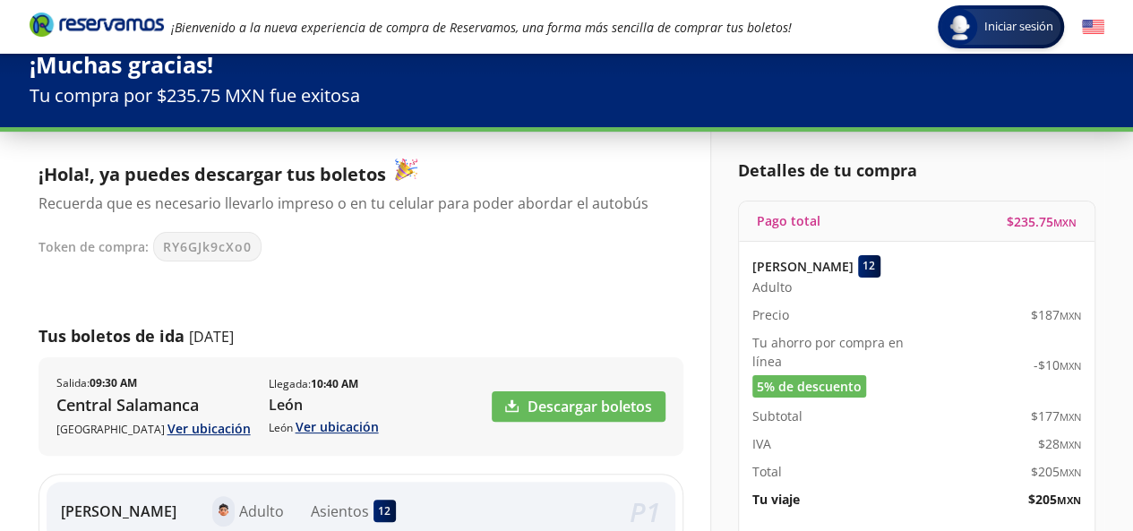
scroll to position [0, 0]
